Goal: Navigation & Orientation: Find specific page/section

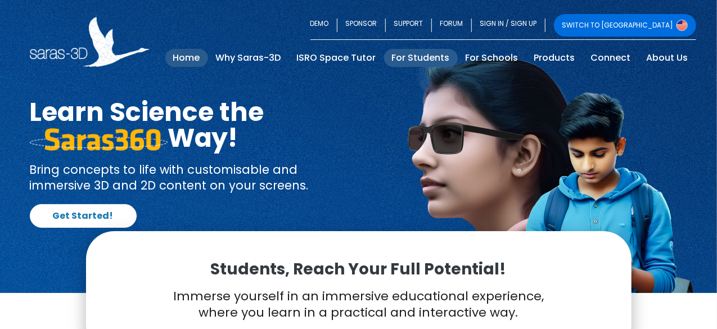
click at [441, 52] on link "For Students" at bounding box center [421, 58] width 74 height 18
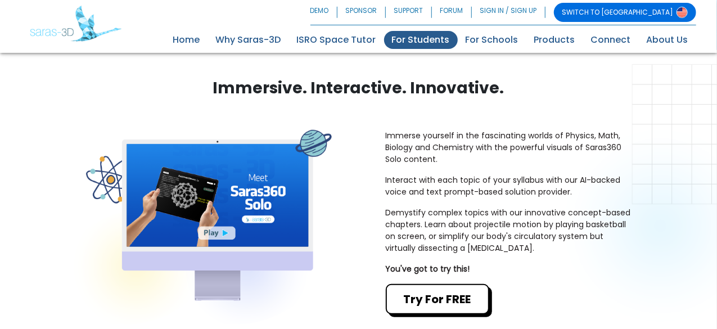
scroll to position [245, 0]
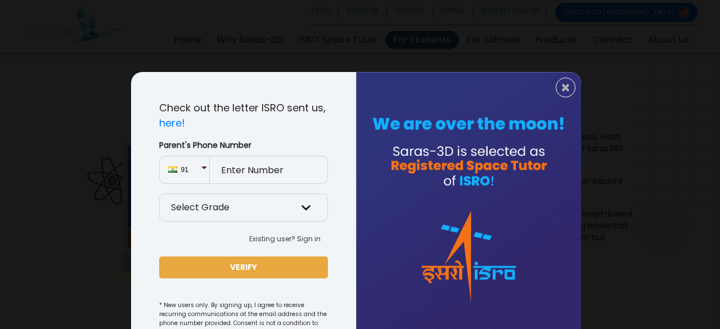
click at [555, 39] on div "× Check out the letter ISRO sent us, here! Parent's Phone Number 91 Select Grad…" at bounding box center [360, 164] width 720 height 329
click at [567, 84] on button "×" at bounding box center [565, 88] width 20 height 20
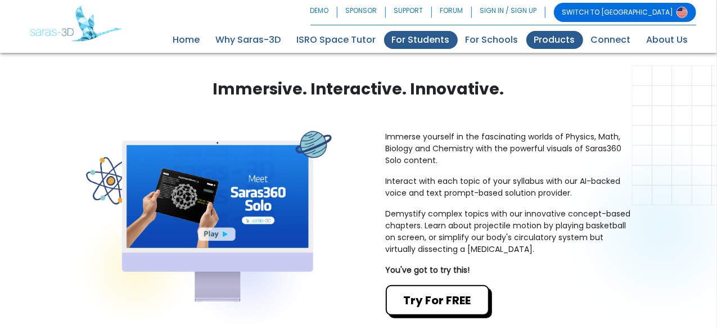
click at [561, 40] on link "Products" at bounding box center [554, 40] width 57 height 18
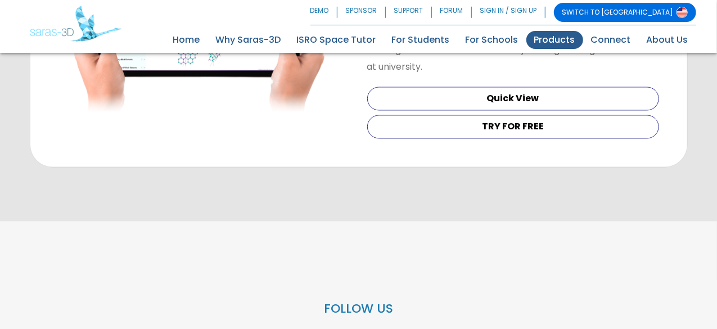
scroll to position [1179, 0]
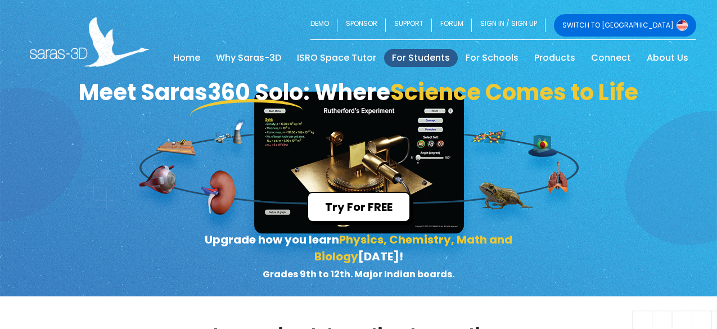
scroll to position [245, 0]
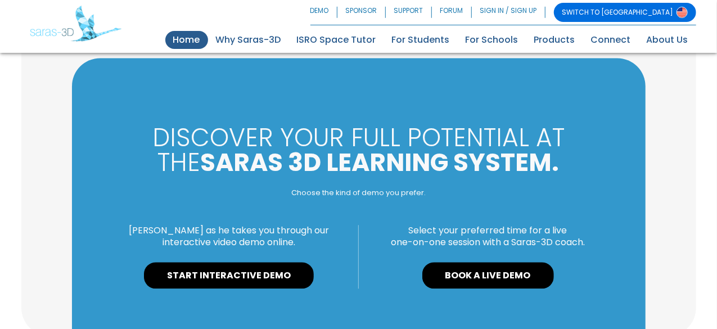
scroll to position [1149, 0]
